Goal: Information Seeking & Learning: Compare options

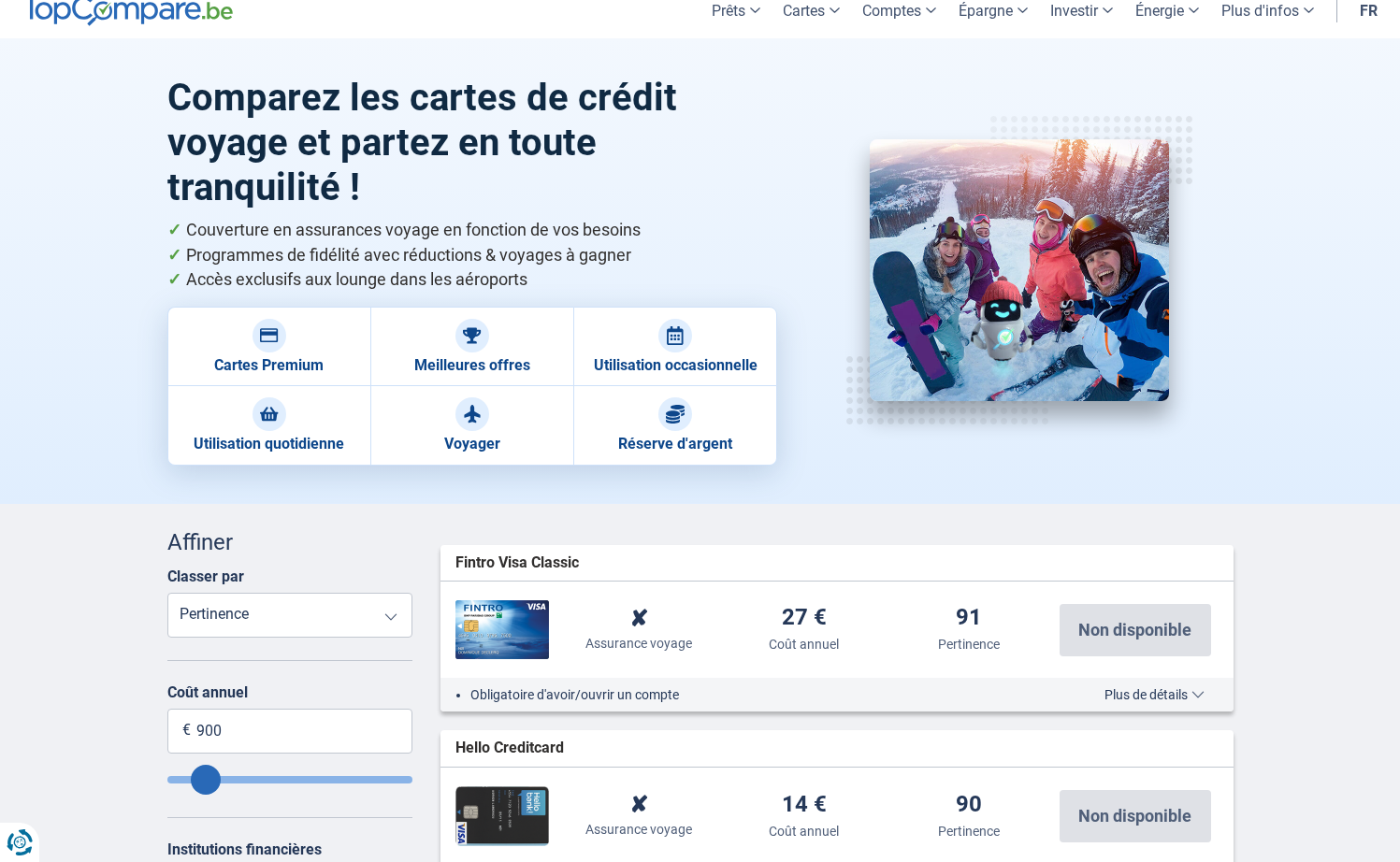
scroll to position [93, 0]
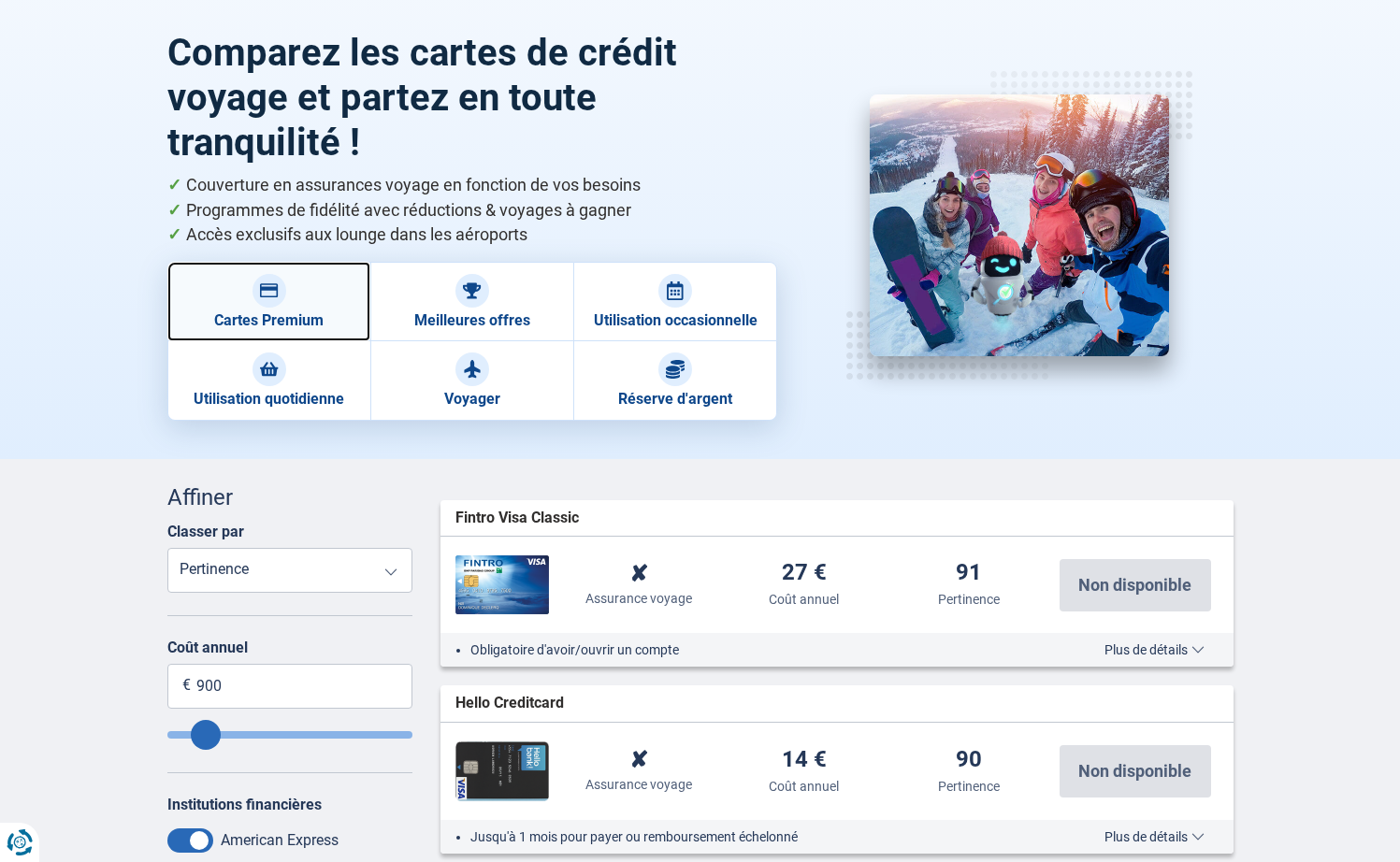
click at [295, 301] on link "Cartes Premium" at bounding box center [268, 302] width 203 height 79
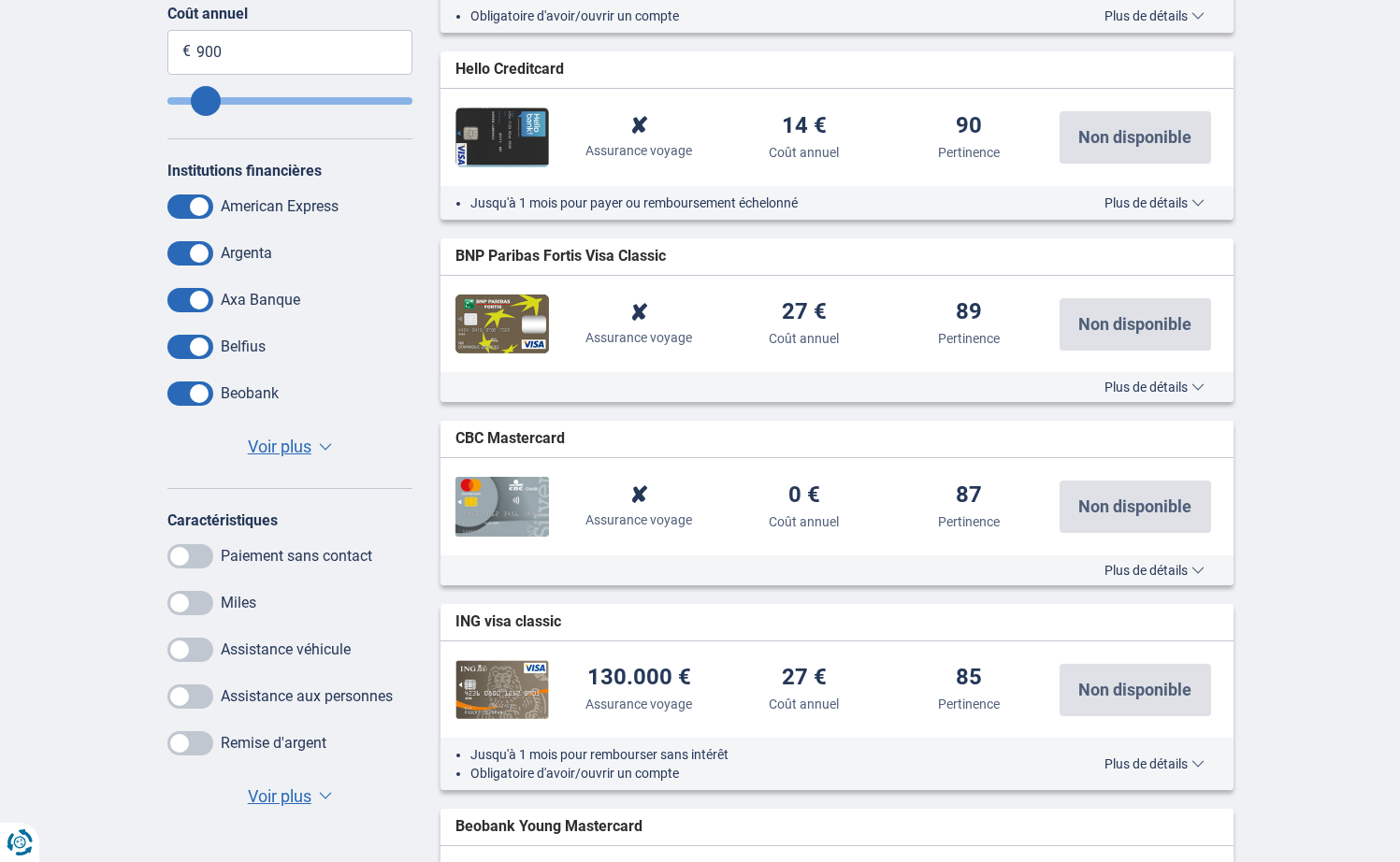
scroll to position [748, 0]
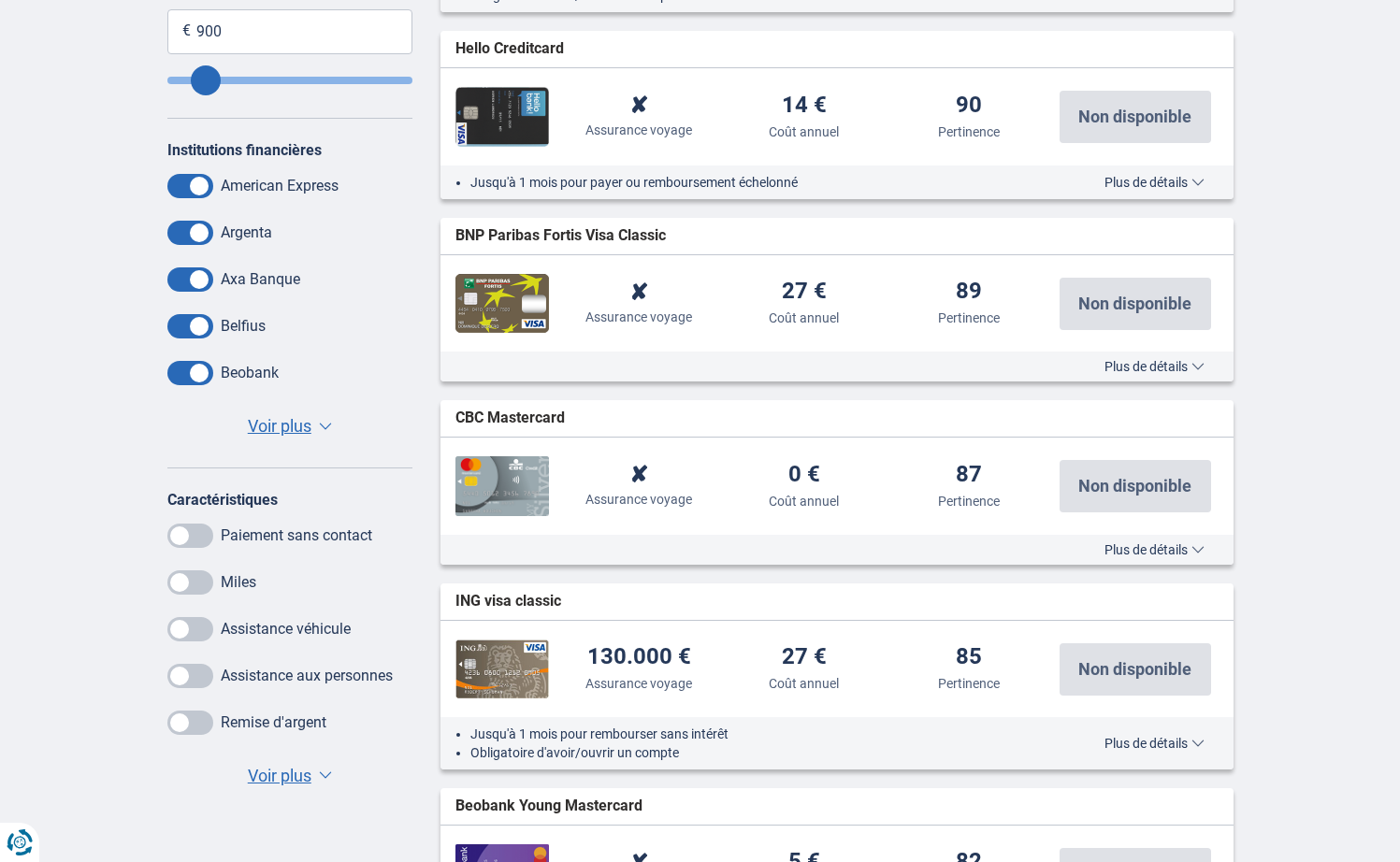
click at [303, 773] on span "Voir plus" at bounding box center [279, 776] width 63 height 25
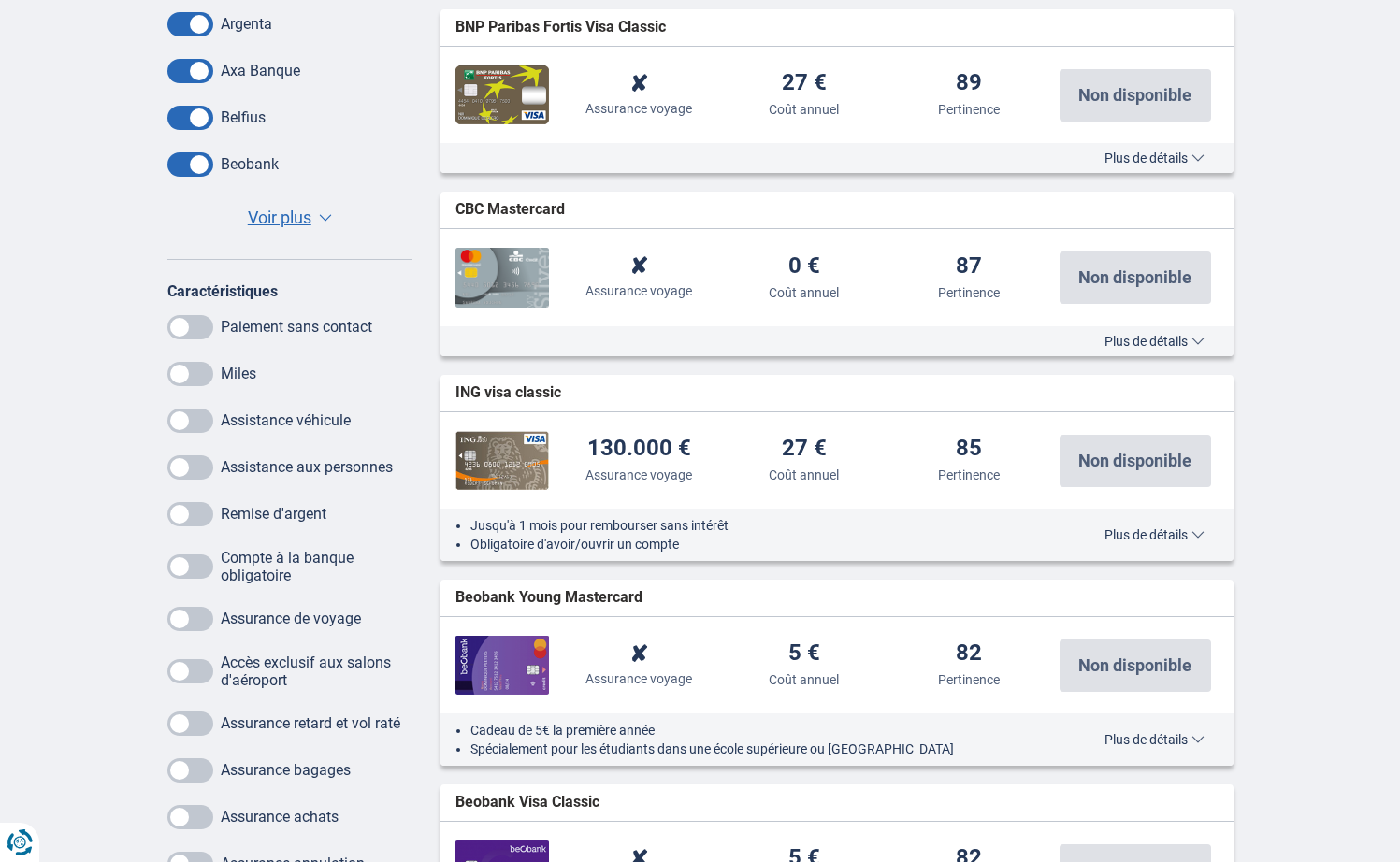
scroll to position [1028, 0]
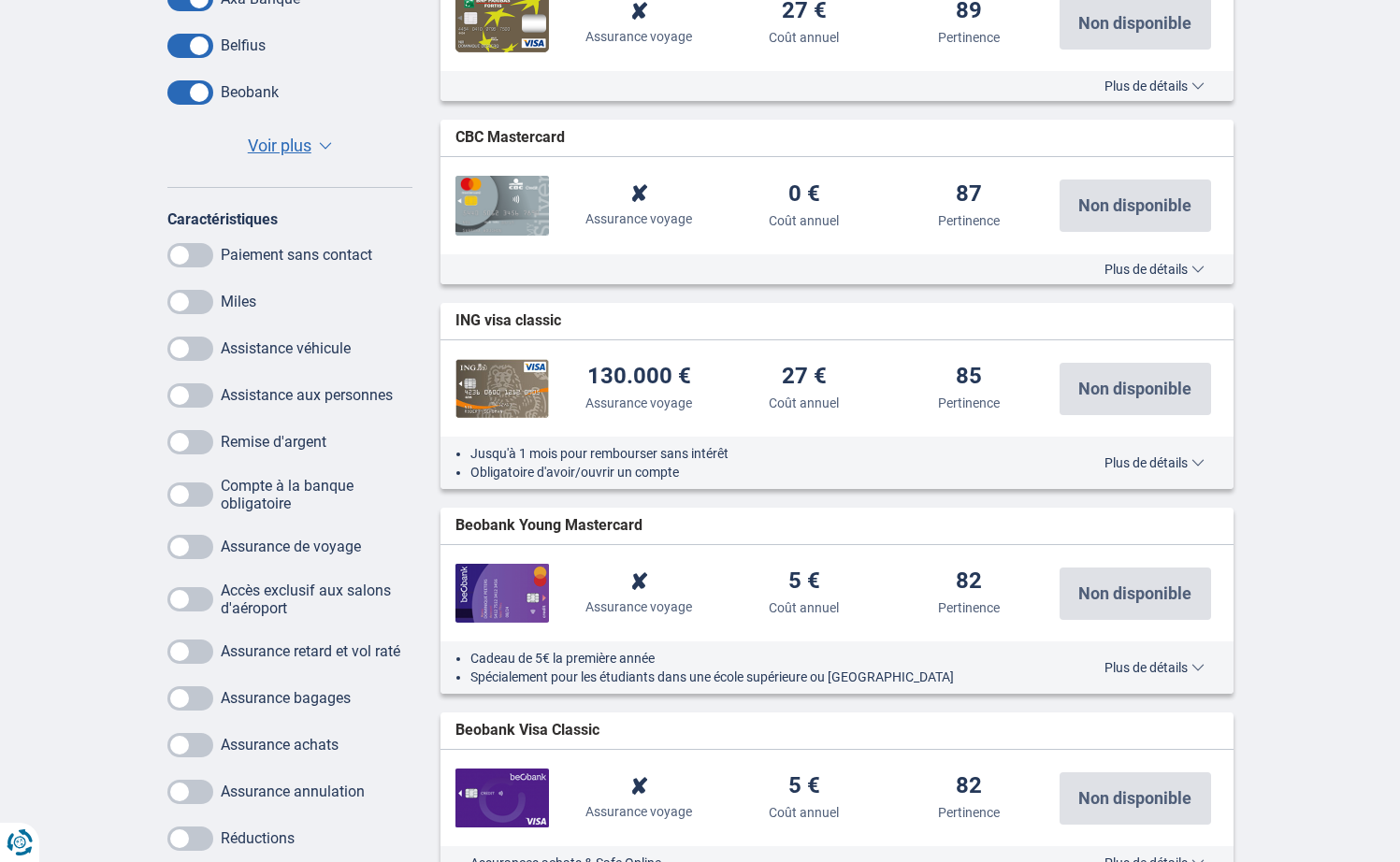
click at [200, 553] on span at bounding box center [190, 546] width 46 height 25
click at [0, 0] on input "checkbox" at bounding box center [0, 0] width 0 height 0
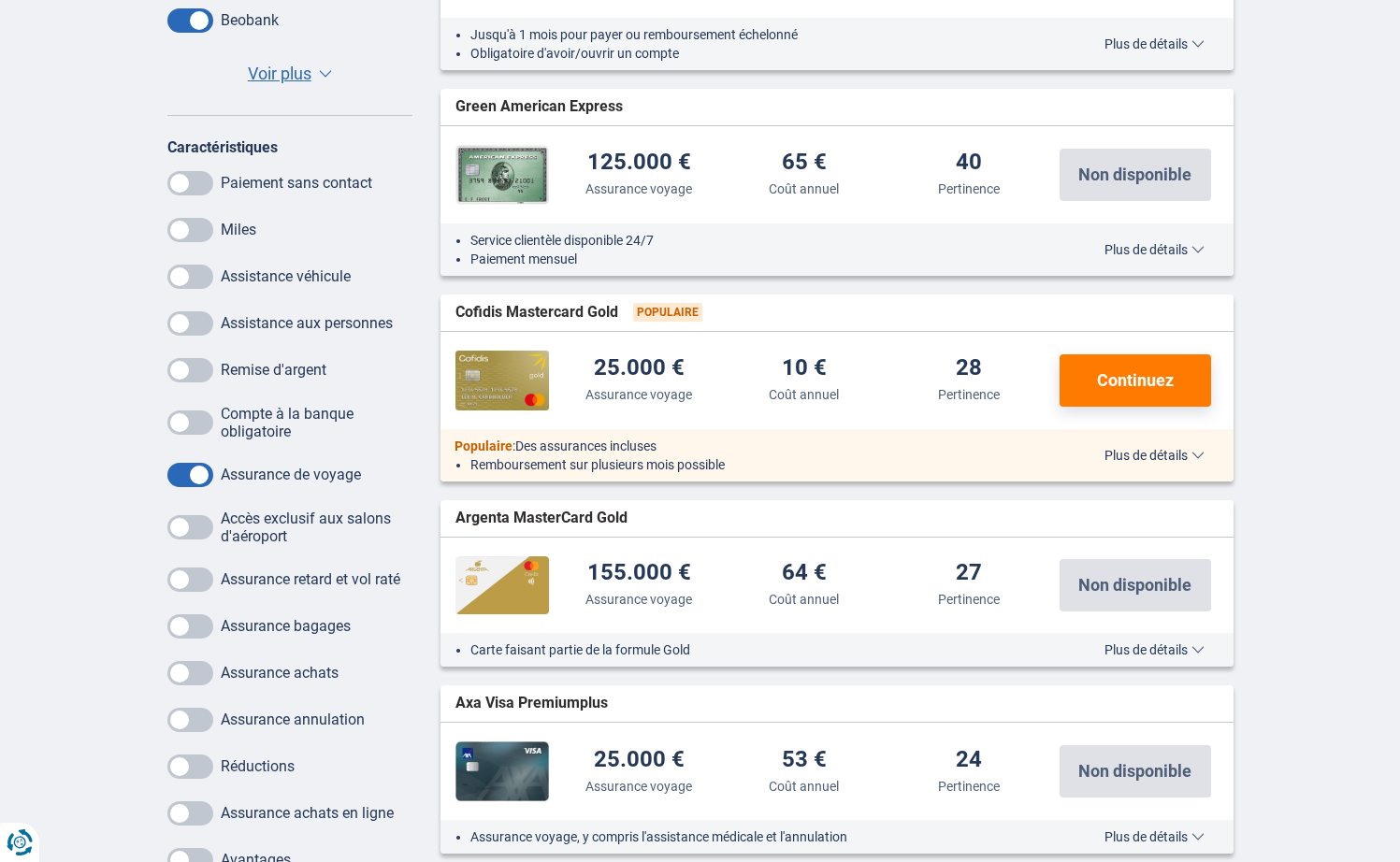
scroll to position [1122, 0]
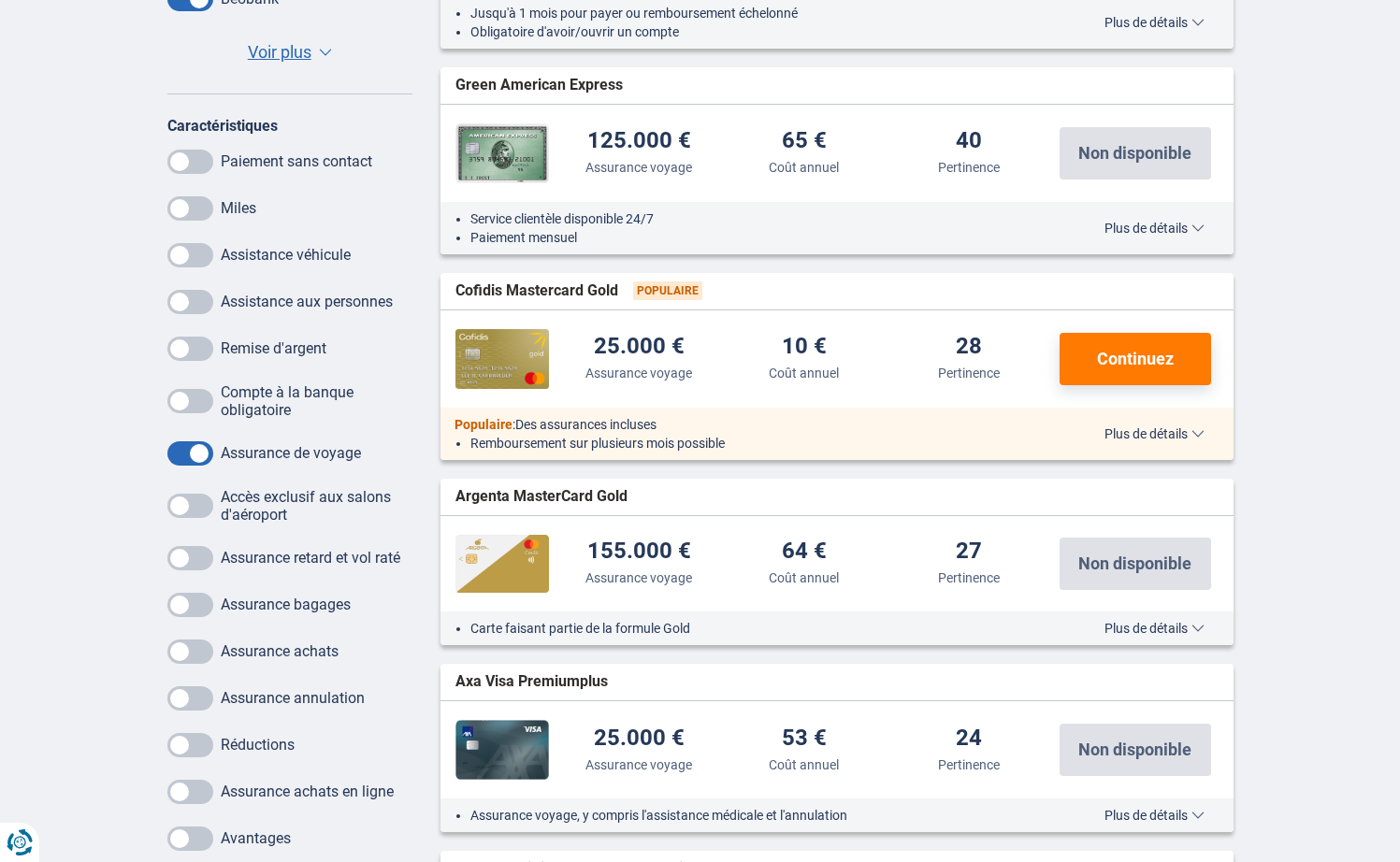
click at [189, 510] on span at bounding box center [190, 506] width 46 height 25
click at [0, 0] on input "checkbox" at bounding box center [0, 0] width 0 height 0
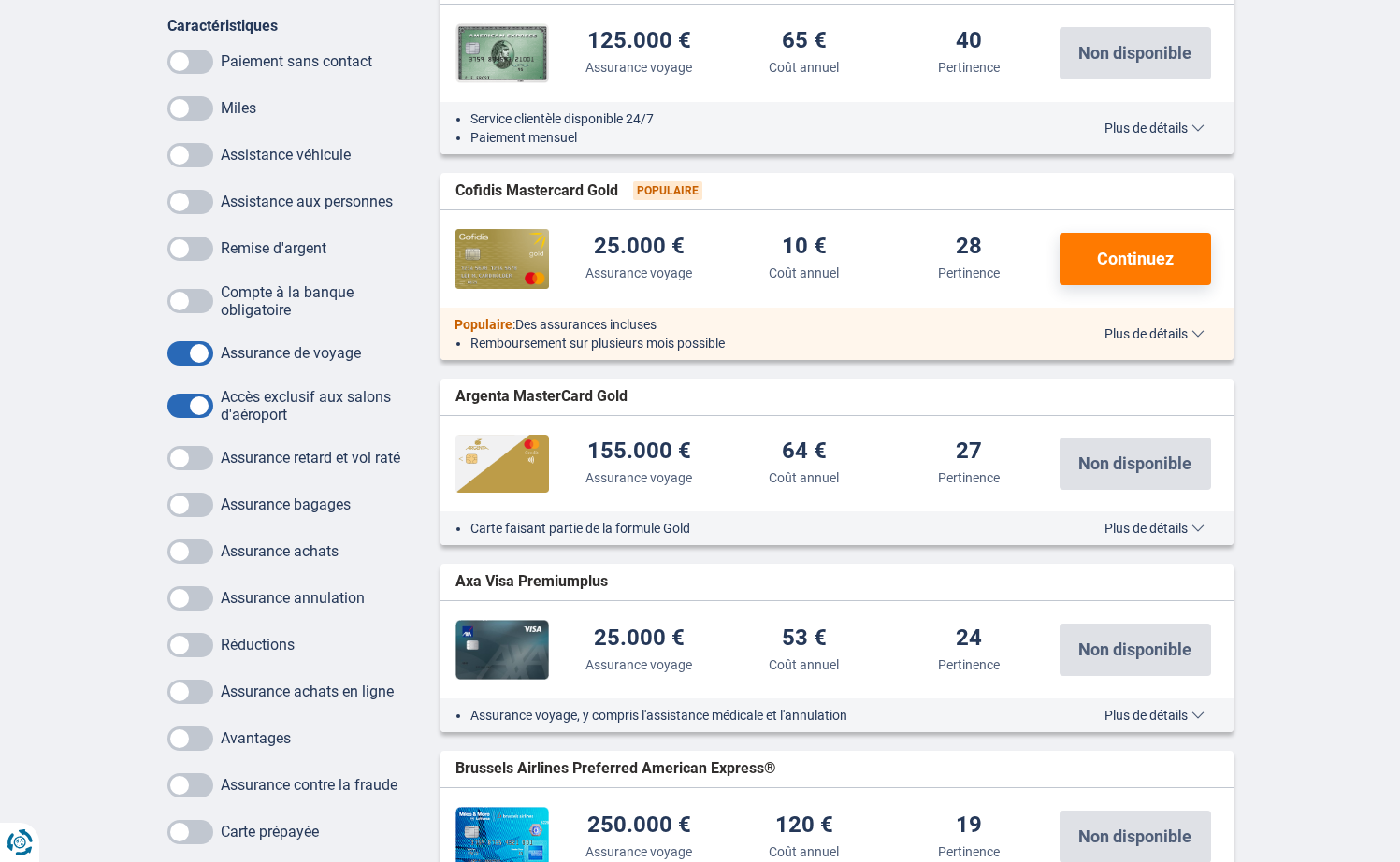
scroll to position [1215, 0]
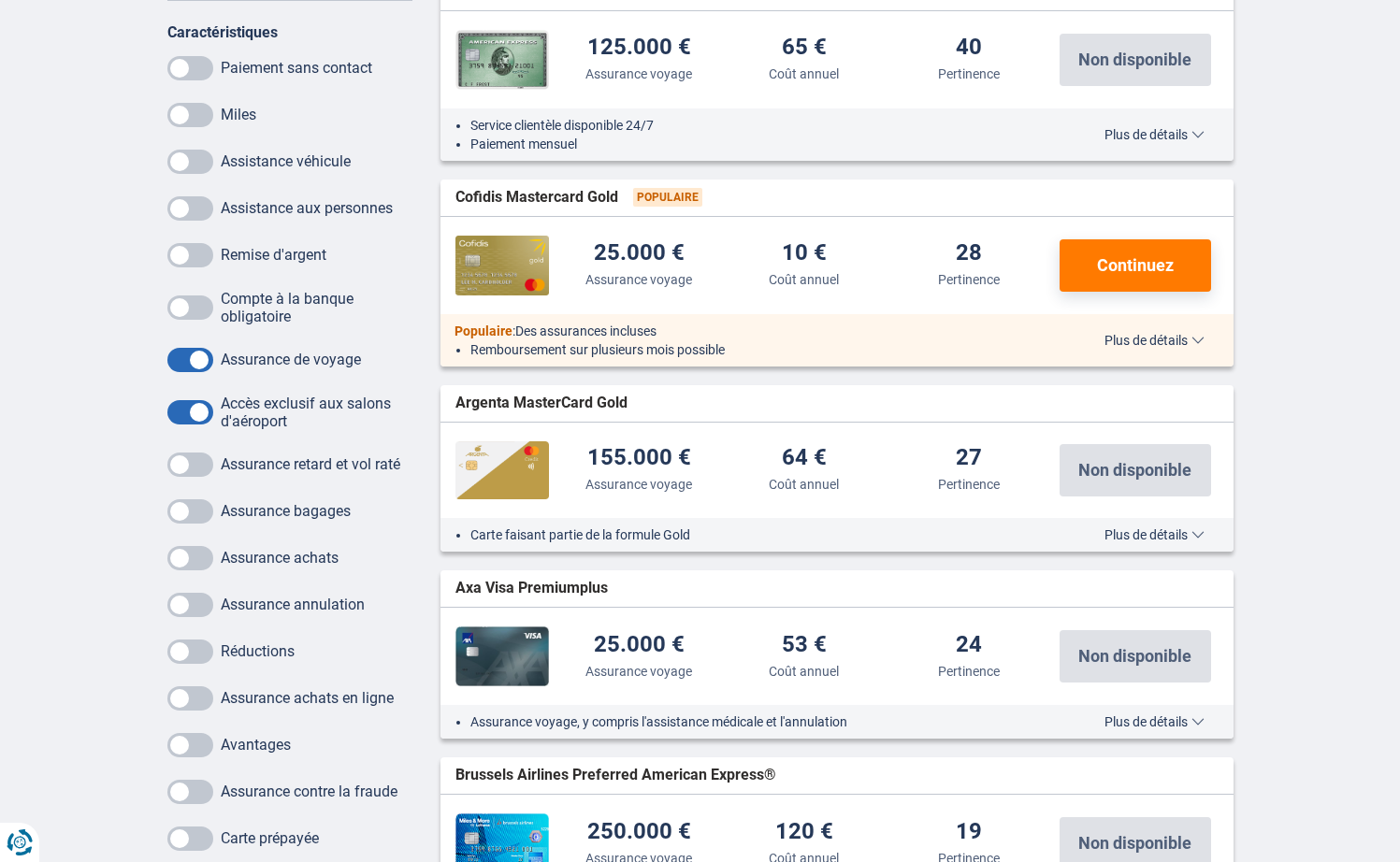
click at [207, 158] on span at bounding box center [190, 161] width 46 height 25
click at [0, 0] on input "checkbox" at bounding box center [0, 0] width 0 height 0
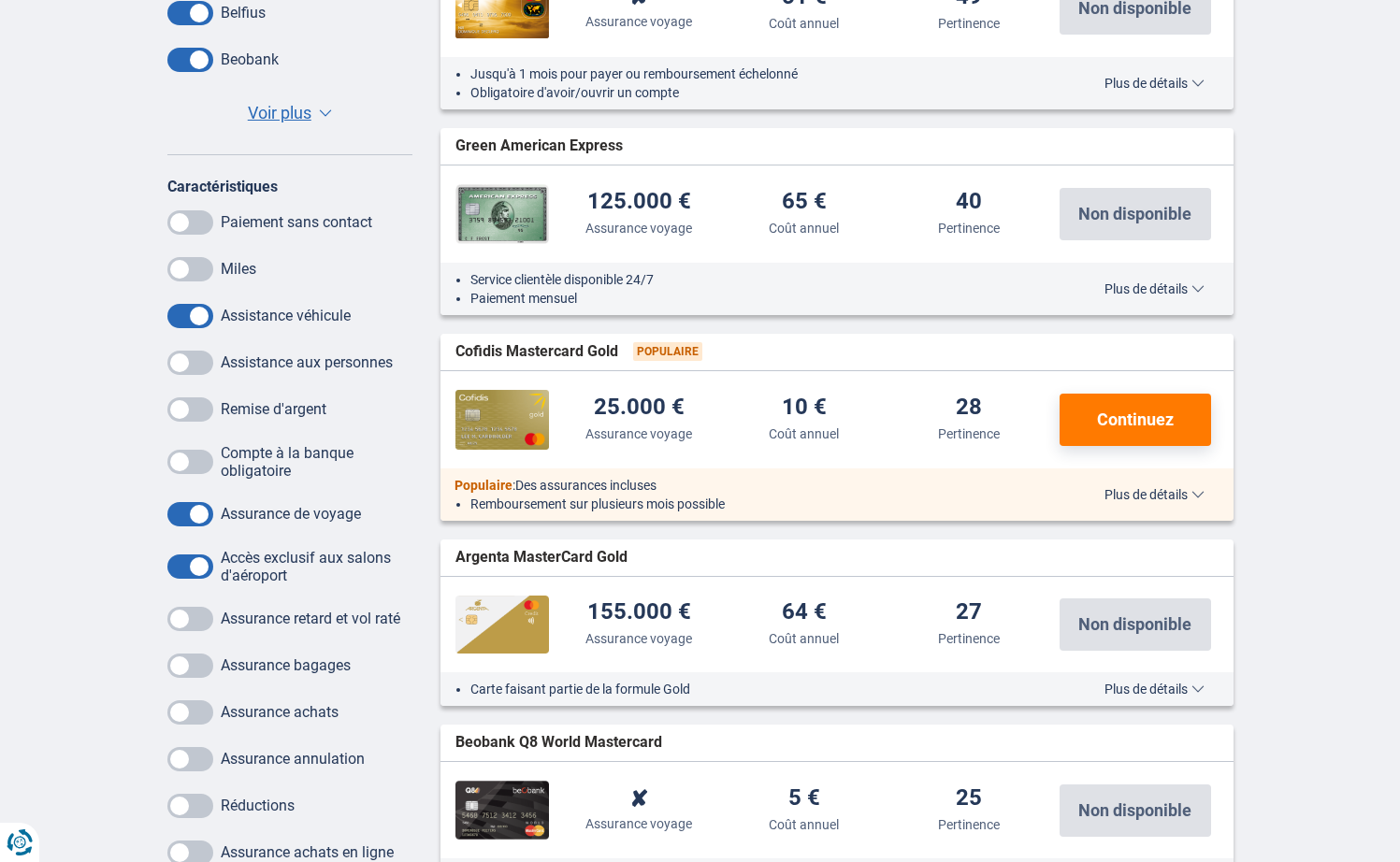
scroll to position [1028, 0]
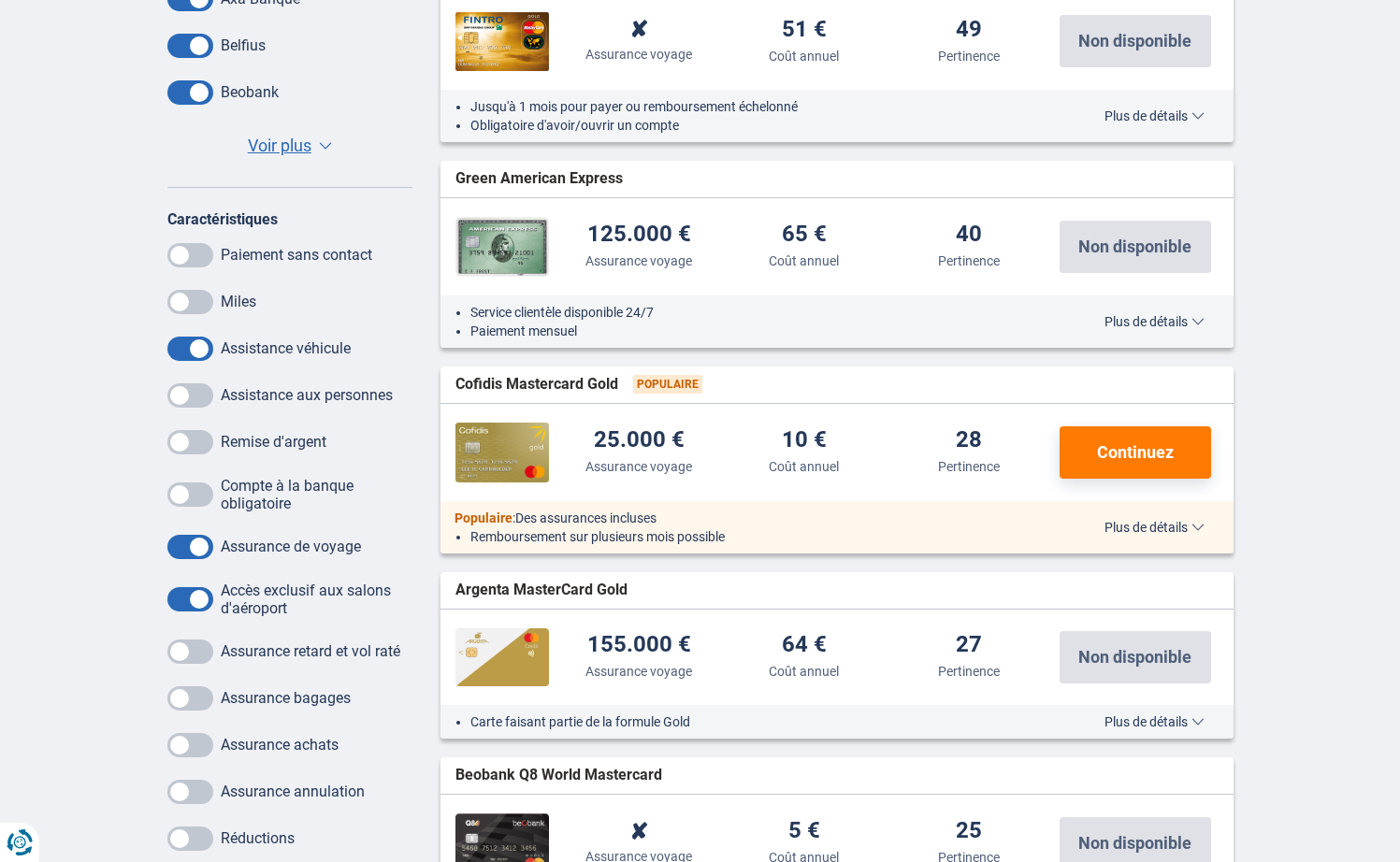
click at [1156, 522] on span "Plus de détails" at bounding box center [1154, 527] width 100 height 13
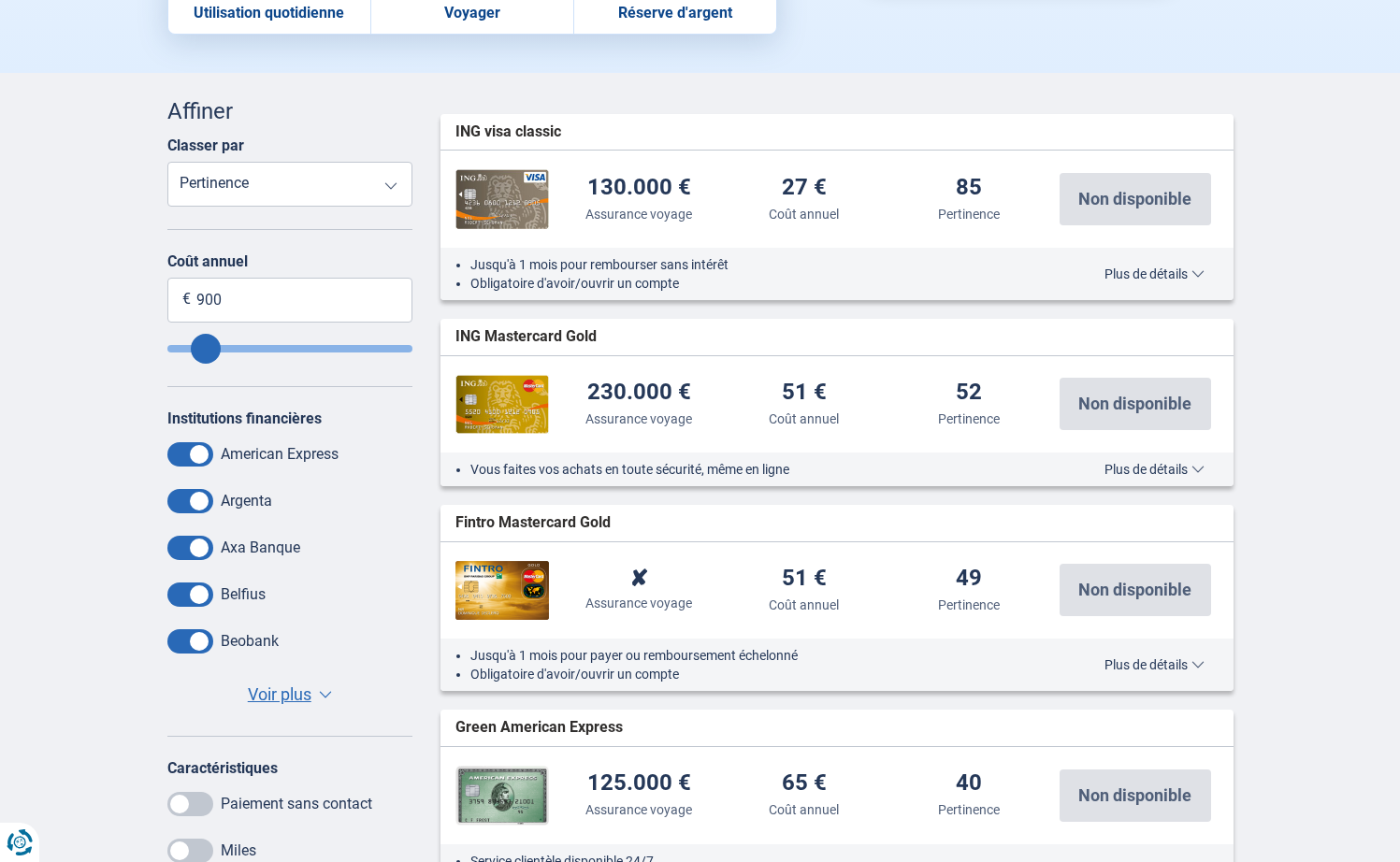
scroll to position [374, 0]
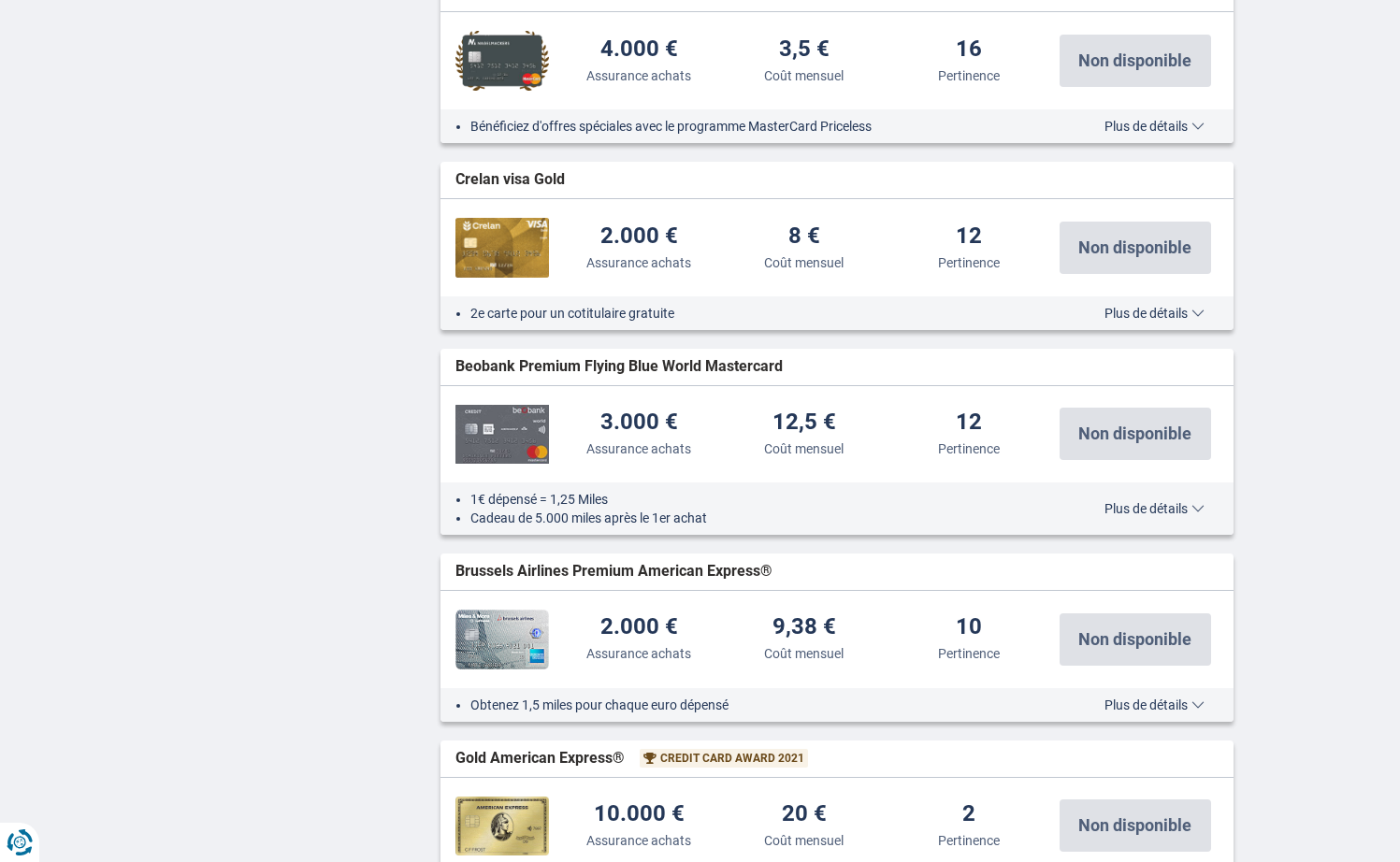
scroll to position [1215, 0]
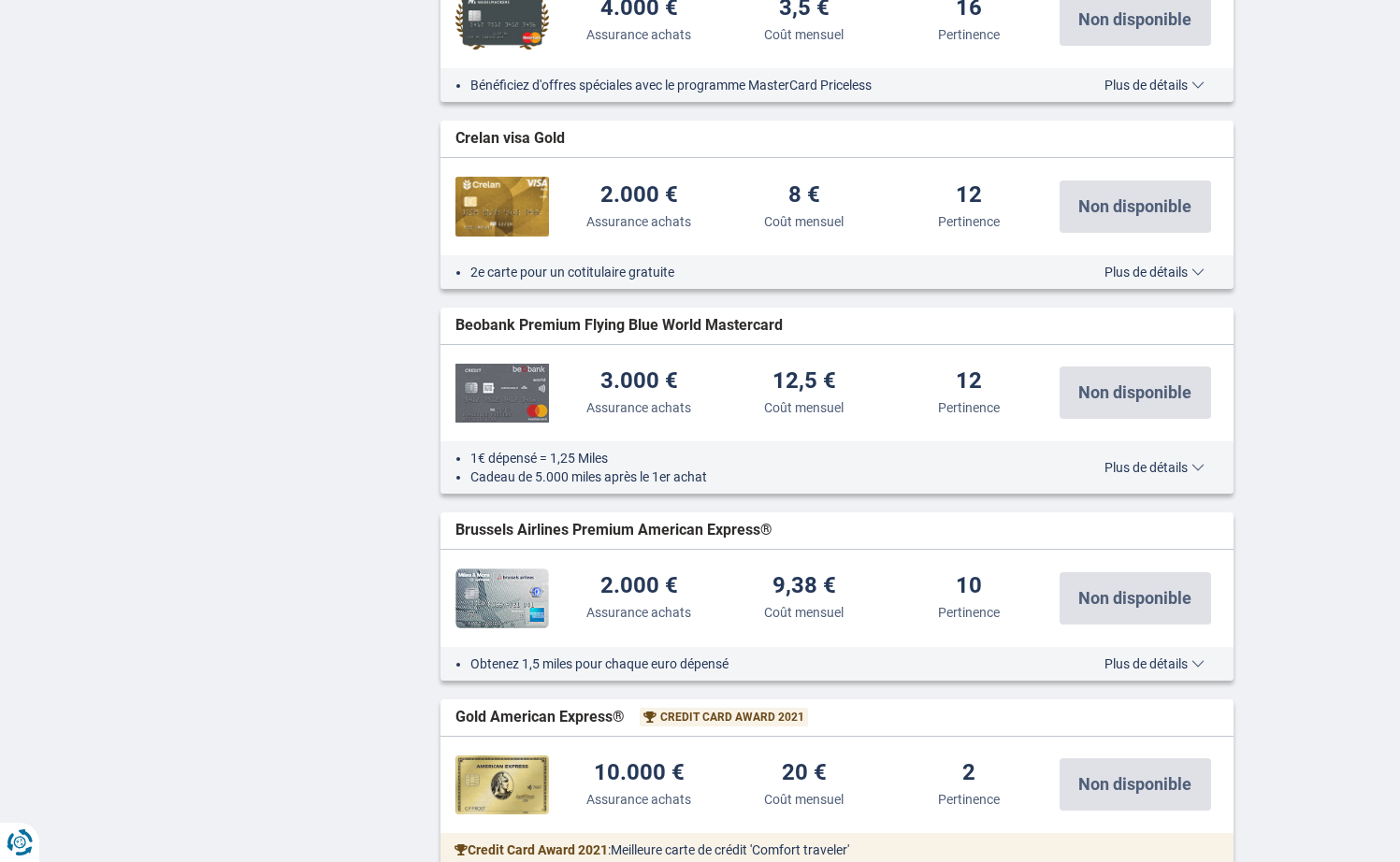
click at [1160, 658] on span "Plus de détails" at bounding box center [1154, 663] width 100 height 13
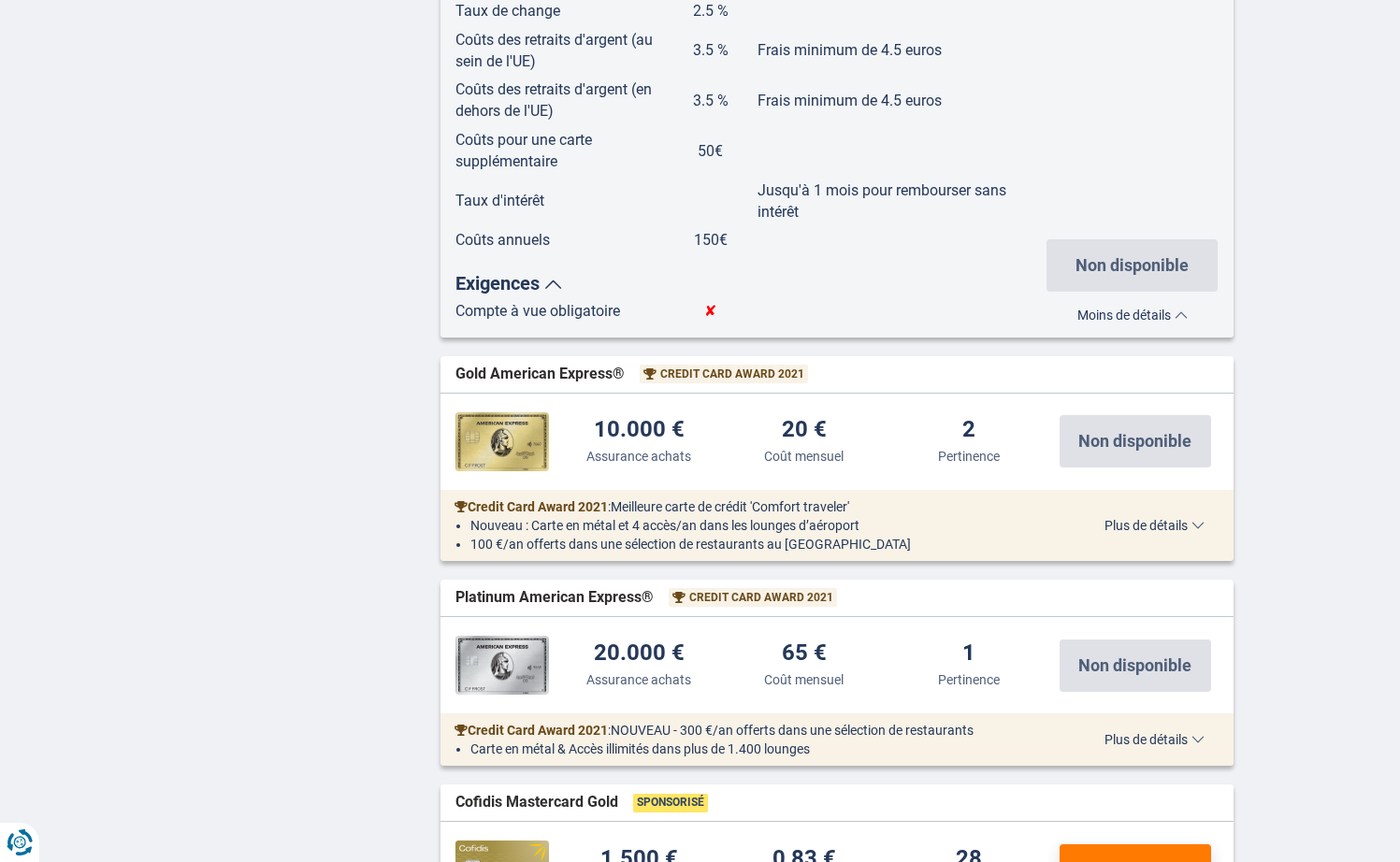
scroll to position [2712, 0]
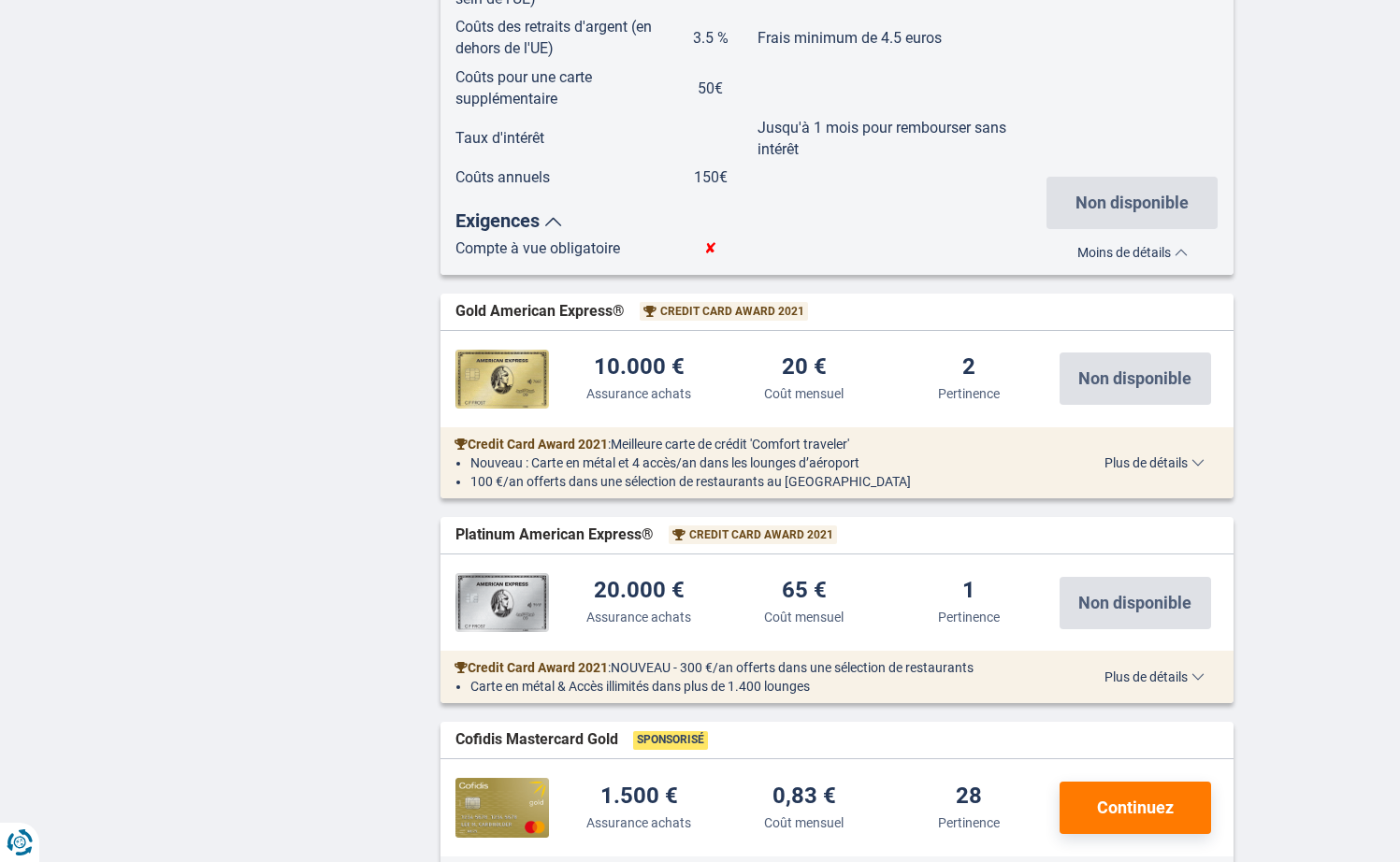
click at [1183, 465] on span "Plus de détails" at bounding box center [1154, 462] width 100 height 13
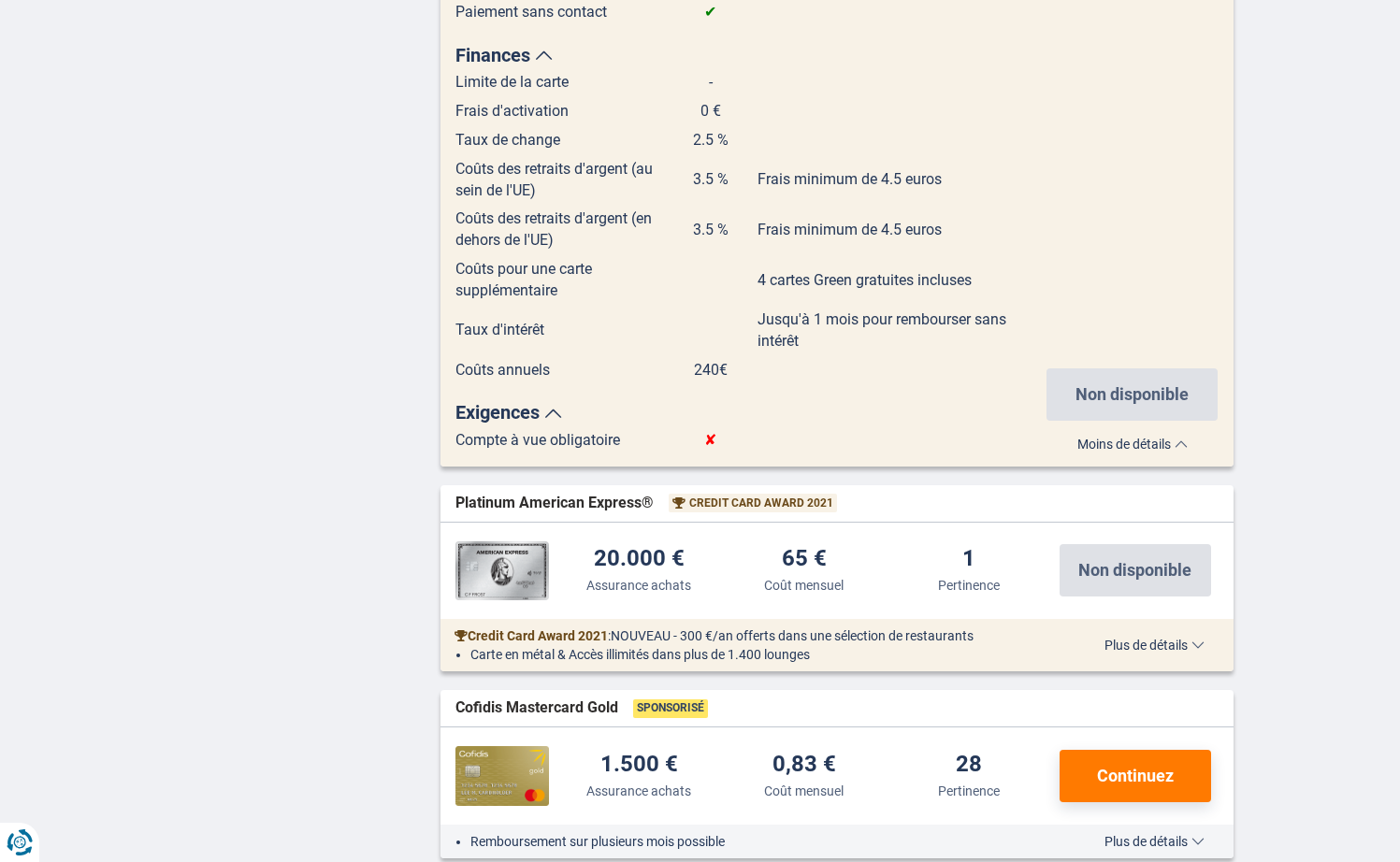
scroll to position [4020, 0]
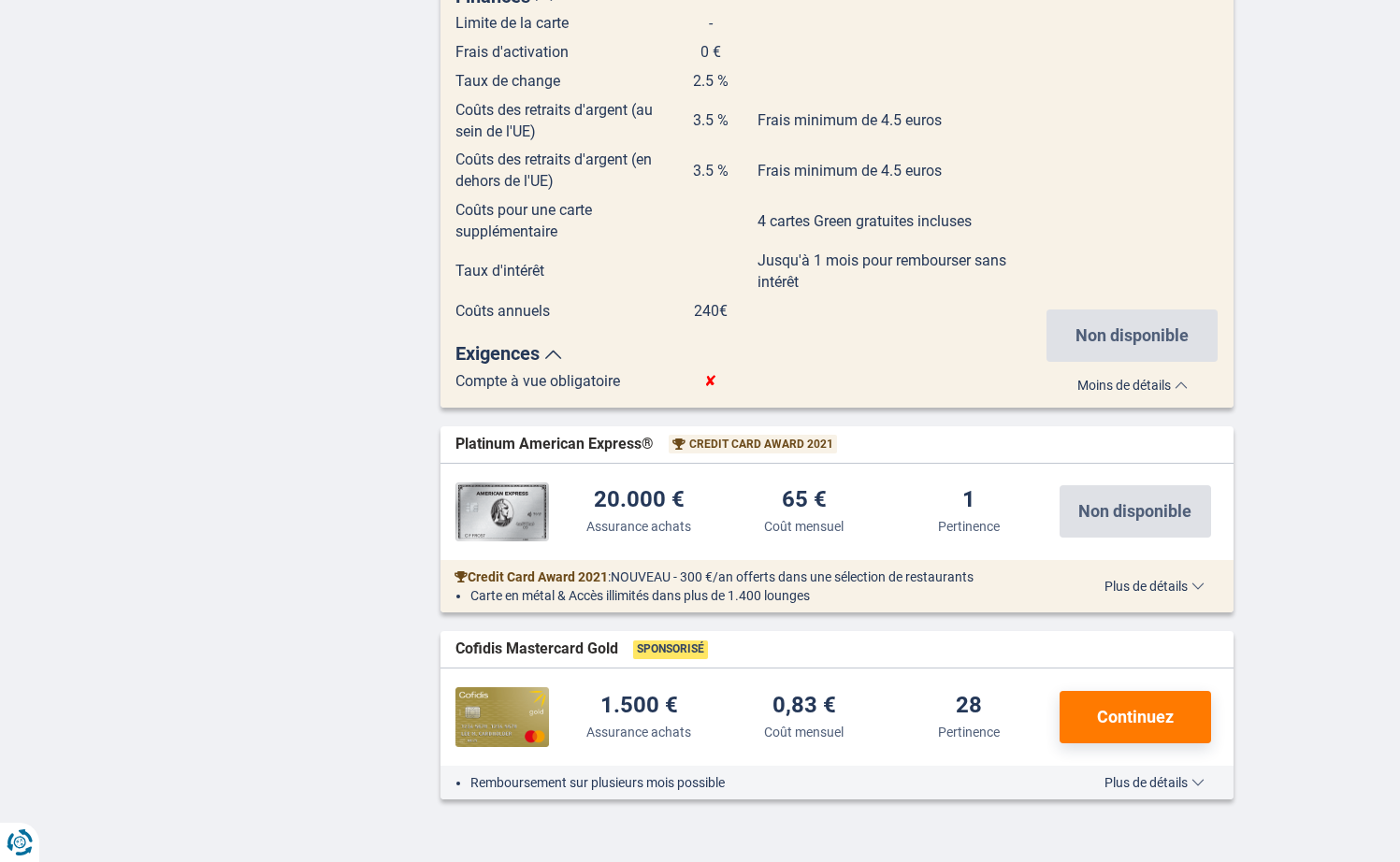
click at [1119, 580] on span "Plus de détails" at bounding box center [1154, 586] width 100 height 13
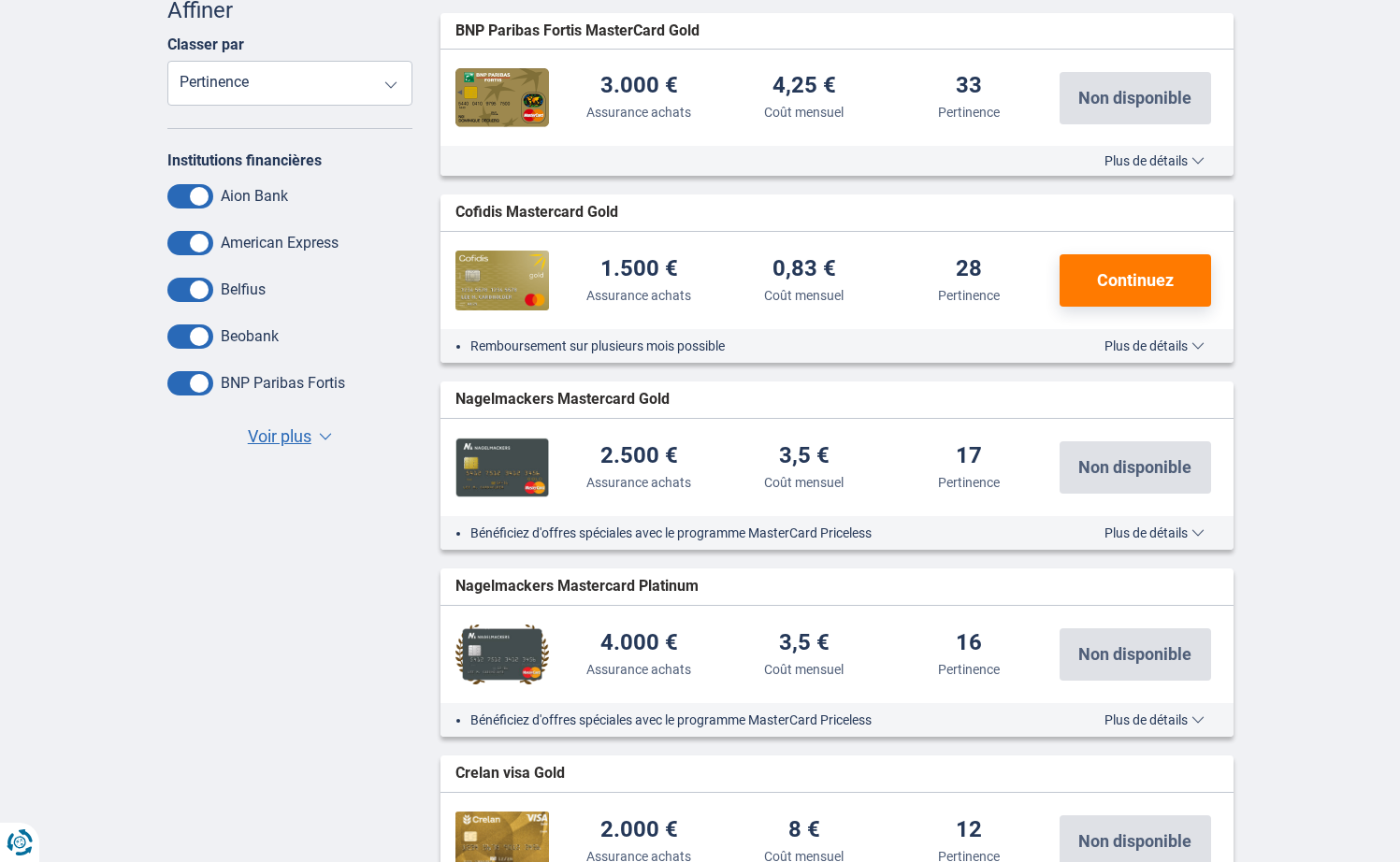
scroll to position [467, 0]
